Goal: Navigation & Orientation: Find specific page/section

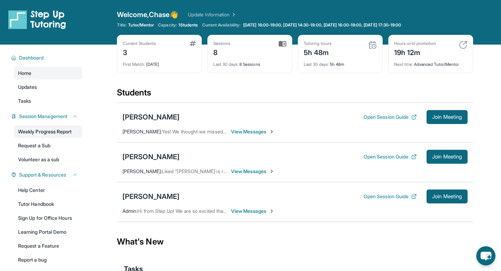
click at [63, 129] on link "Weekly Progress Report" at bounding box center [48, 131] width 68 height 13
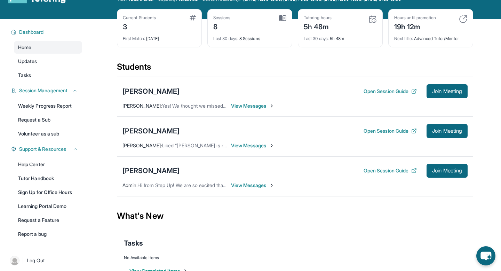
scroll to position [27, 0]
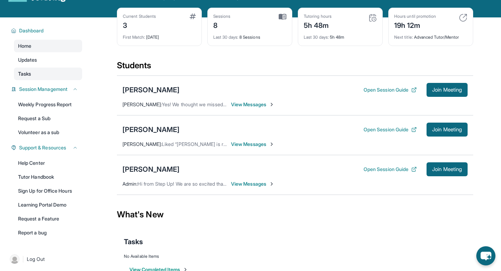
click at [46, 73] on link "Tasks" at bounding box center [48, 74] width 68 height 13
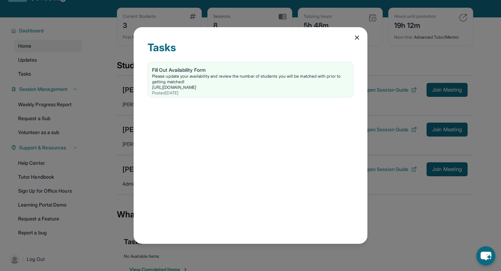
click at [354, 41] on div "Tasks Fill Out Availability Form Please update your availability and review the…" at bounding box center [251, 135] width 234 height 217
click at [354, 42] on div "Tasks Fill Out Availability Form Please update your availability and review the…" at bounding box center [251, 135] width 234 height 217
click at [356, 40] on icon at bounding box center [357, 37] width 7 height 7
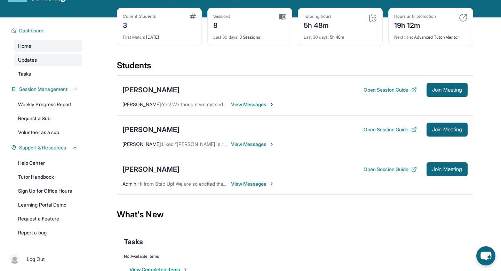
click at [45, 57] on link "Updates" at bounding box center [48, 60] width 68 height 13
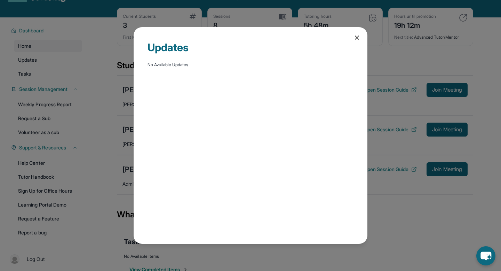
click at [363, 40] on div "Updates No Available Updates" at bounding box center [251, 135] width 234 height 217
click at [361, 40] on div "Updates No Available Updates" at bounding box center [251, 135] width 234 height 217
click at [358, 42] on div "Updates No Available Updates" at bounding box center [251, 135] width 234 height 217
click at [357, 40] on icon at bounding box center [357, 37] width 7 height 7
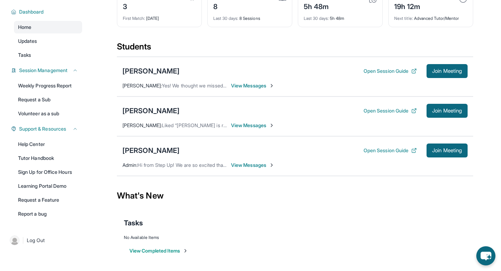
scroll to position [0, 0]
